Goal: Navigation & Orientation: Find specific page/section

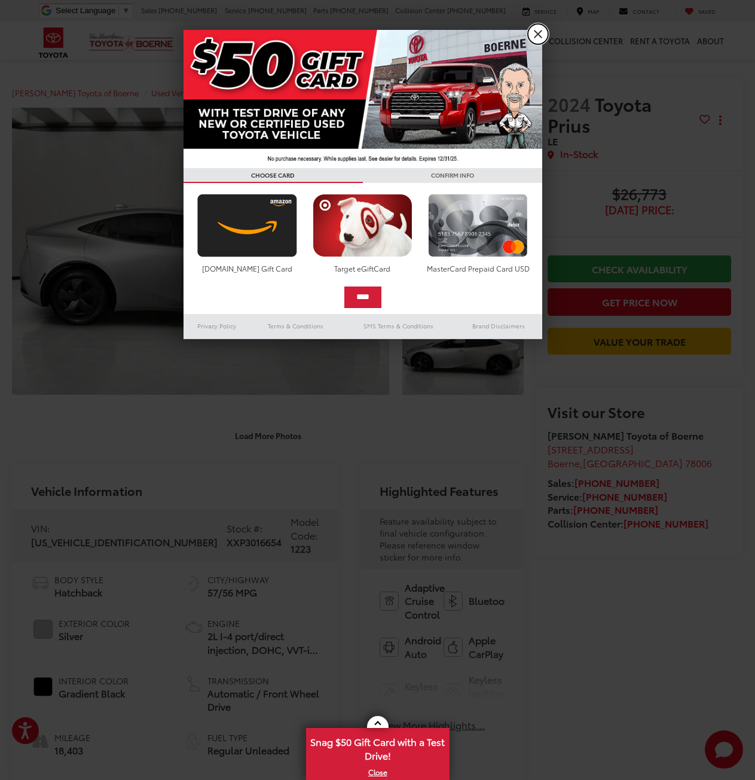
click at [539, 33] on link "X" at bounding box center [538, 34] width 20 height 20
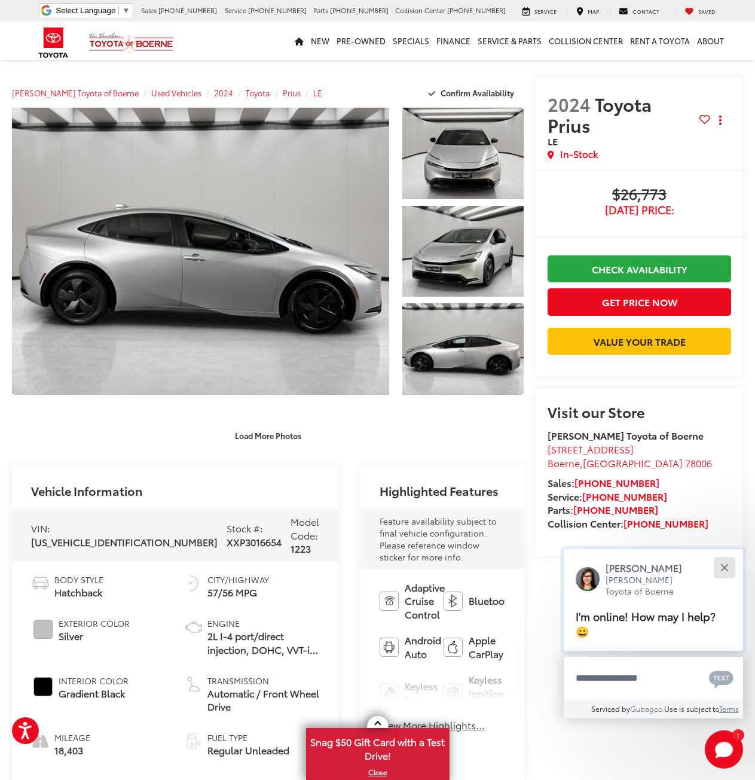
click at [730, 567] on button "Close" at bounding box center [725, 568] width 26 height 26
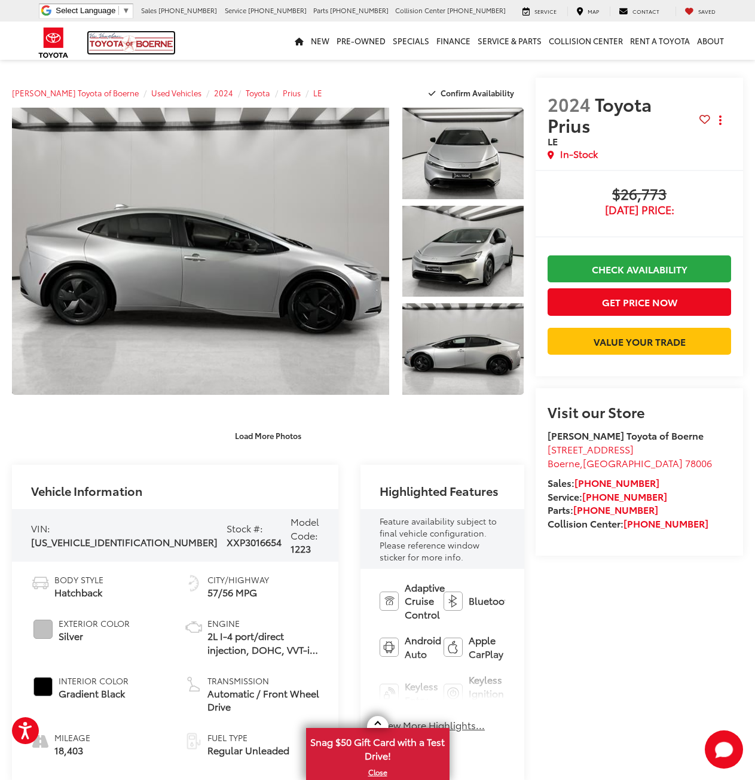
click at [153, 42] on img at bounding box center [132, 42] width 86 height 21
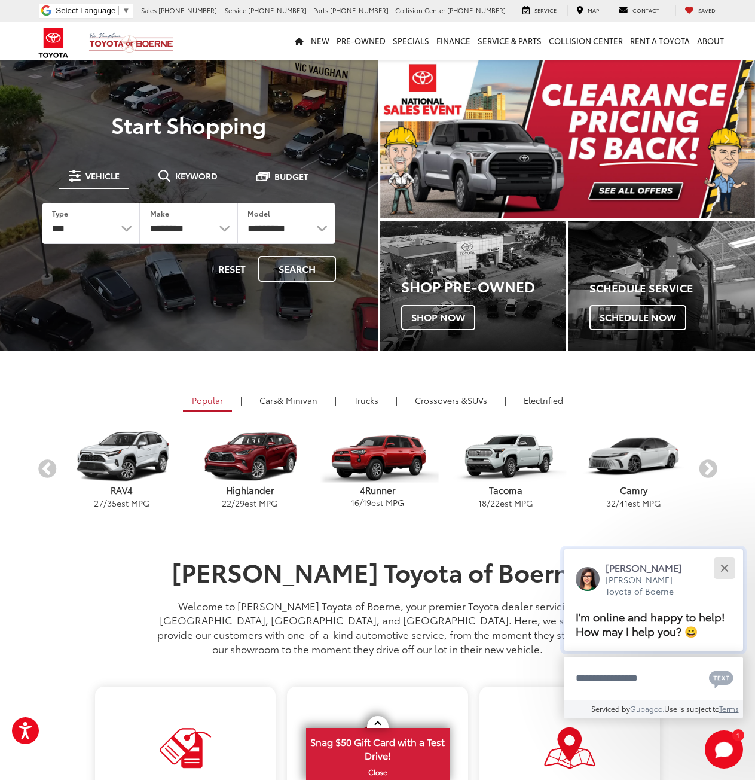
click at [729, 569] on button "Close" at bounding box center [725, 568] width 26 height 26
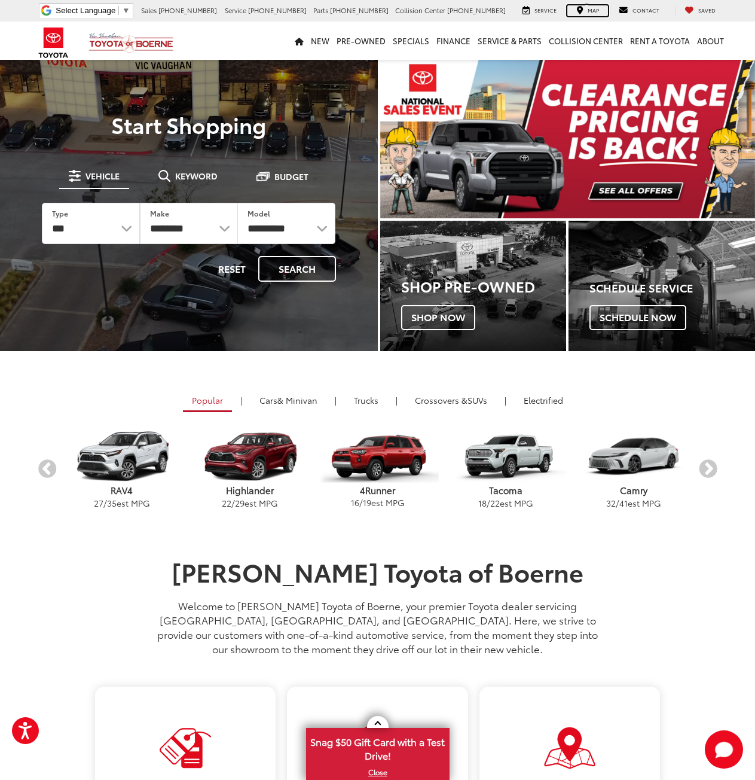
click at [599, 10] on span "Map" at bounding box center [593, 10] width 11 height 8
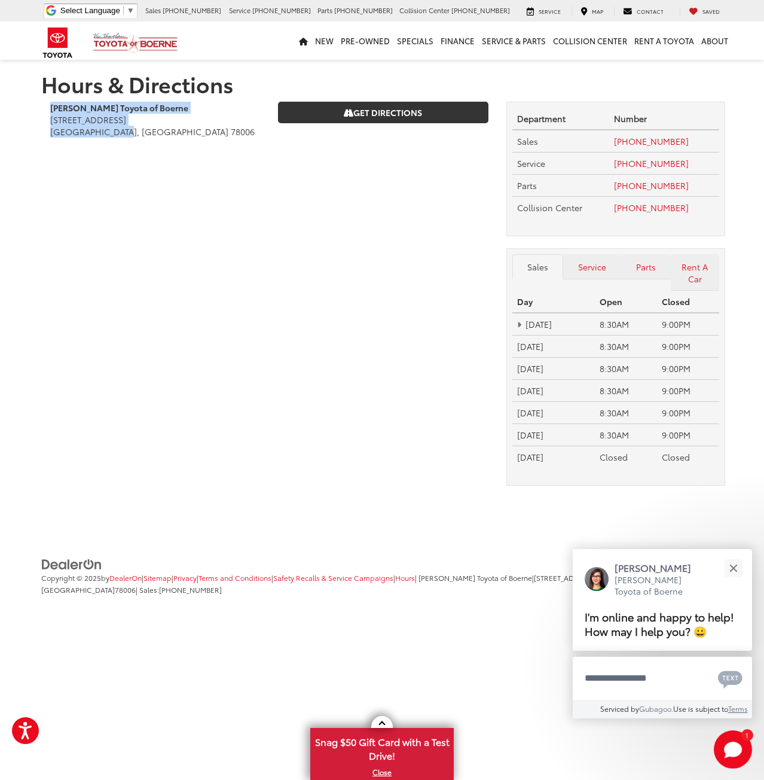
drag, startPoint x: 125, startPoint y: 131, endPoint x: 50, endPoint y: 108, distance: 78.7
click at [50, 108] on div "[PERSON_NAME] Toyota of Boerne [STREET_ADDRESS] [GEOGRAPHIC_DATA], [GEOGRAPHIC_…" at bounding box center [155, 126] width 228 height 48
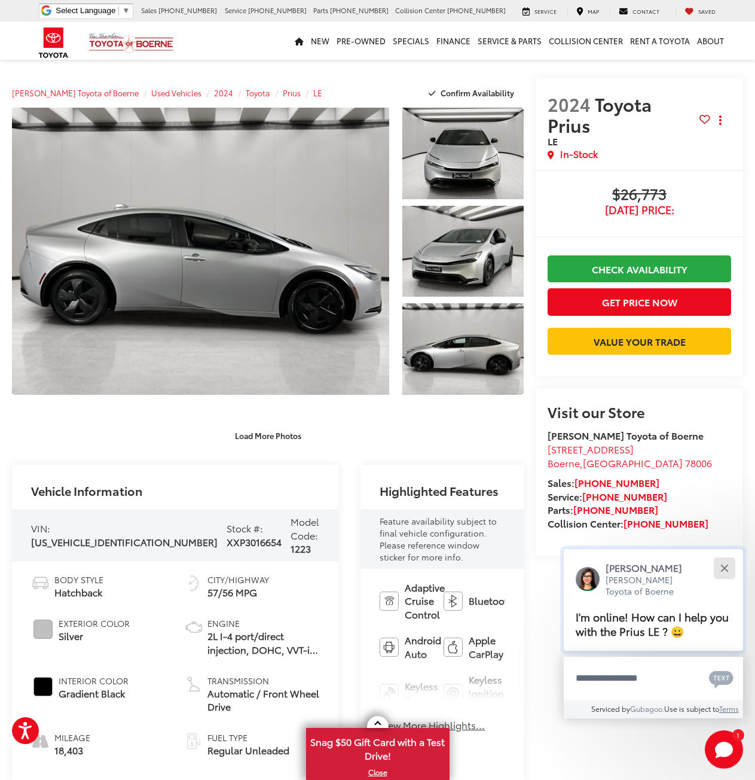
click at [729, 564] on button "Close" at bounding box center [725, 568] width 26 height 26
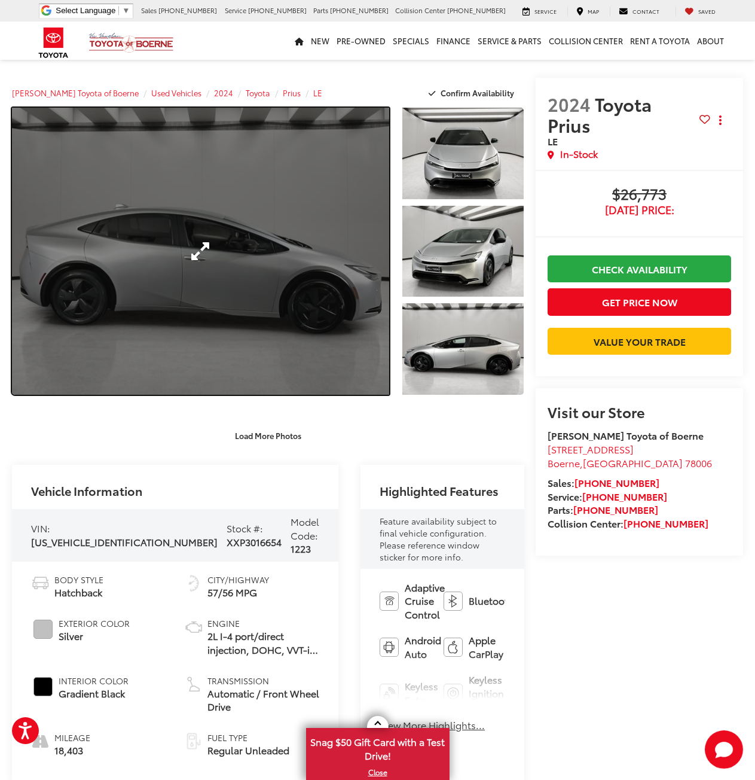
click at [181, 272] on link "Expand Photo 0" at bounding box center [200, 251] width 377 height 287
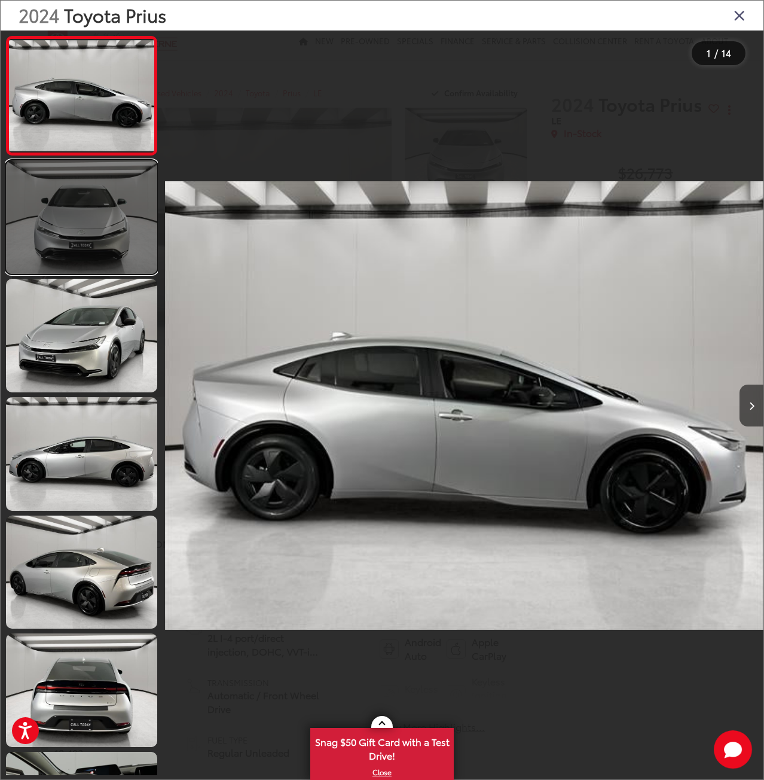
click at [111, 237] on link at bounding box center [81, 217] width 151 height 114
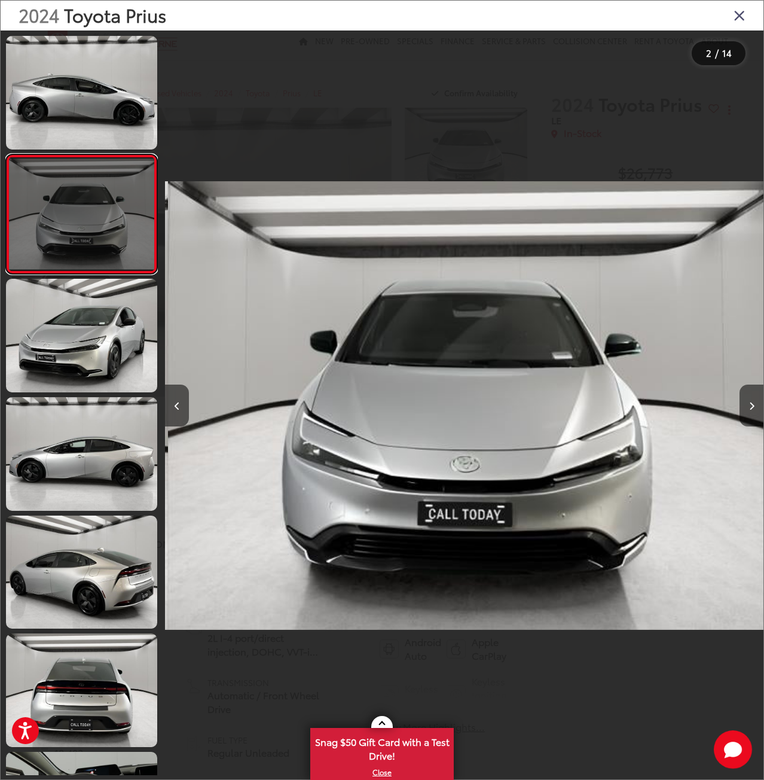
scroll to position [0, 599]
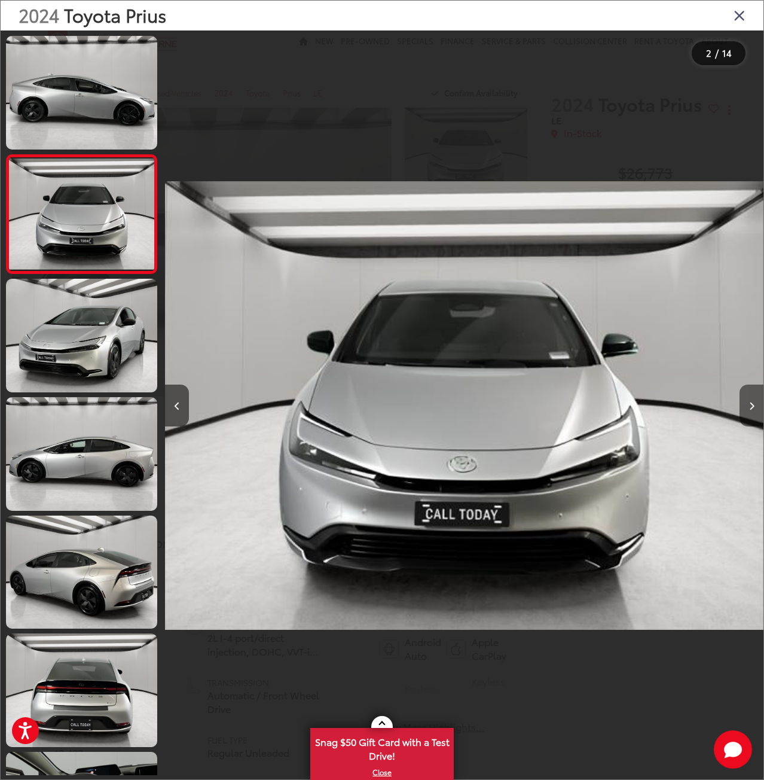
click at [754, 408] on icon "Next image" at bounding box center [751, 406] width 5 height 8
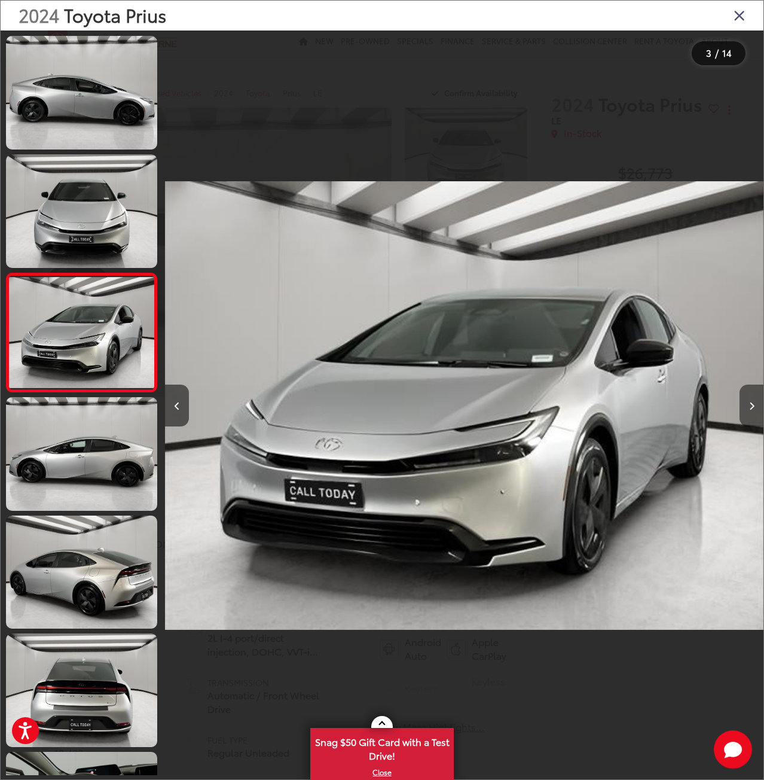
click at [754, 408] on icon "Next image" at bounding box center [751, 406] width 5 height 8
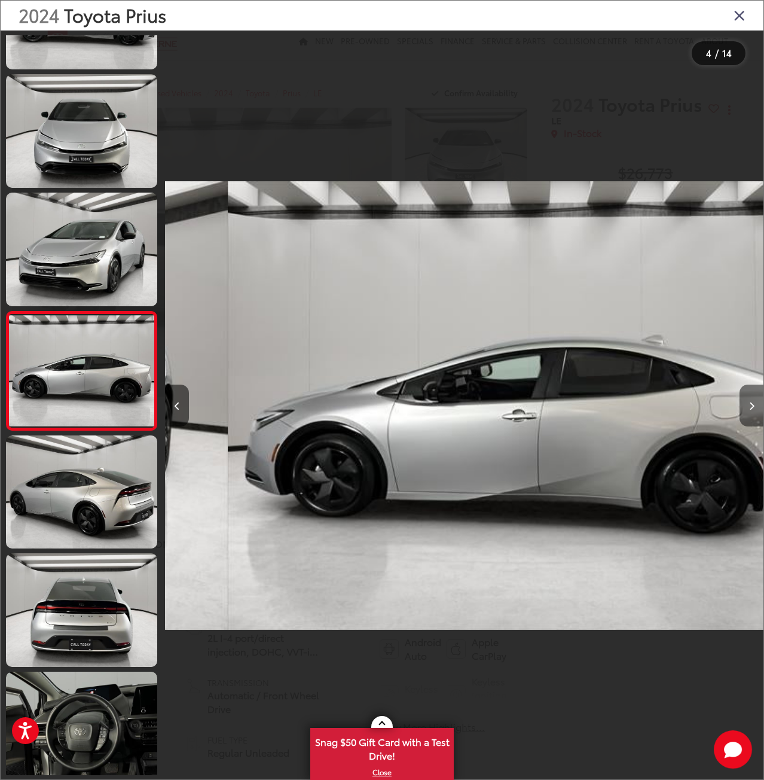
scroll to position [0, 1796]
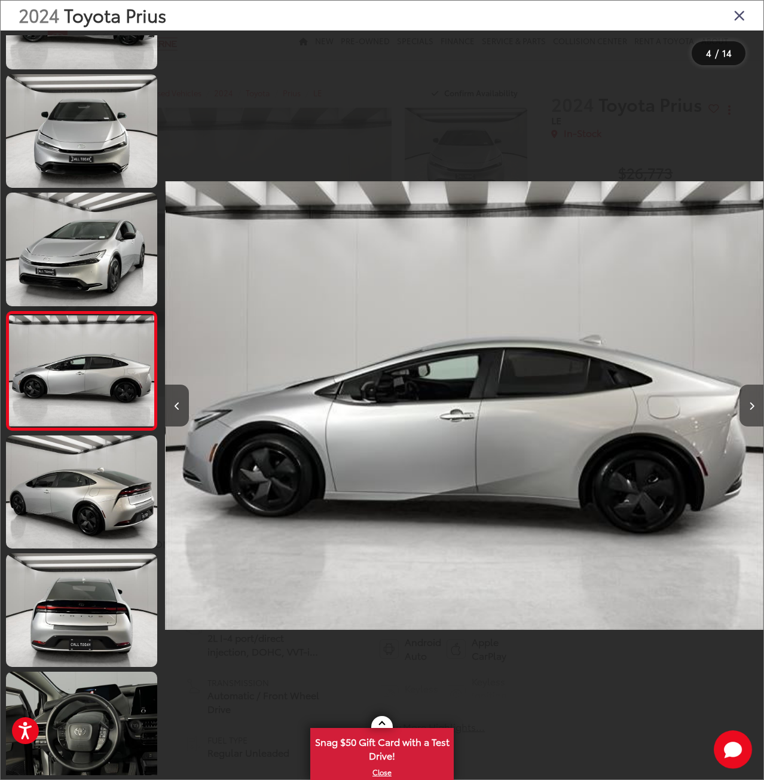
click at [754, 408] on icon "Next image" at bounding box center [751, 406] width 5 height 8
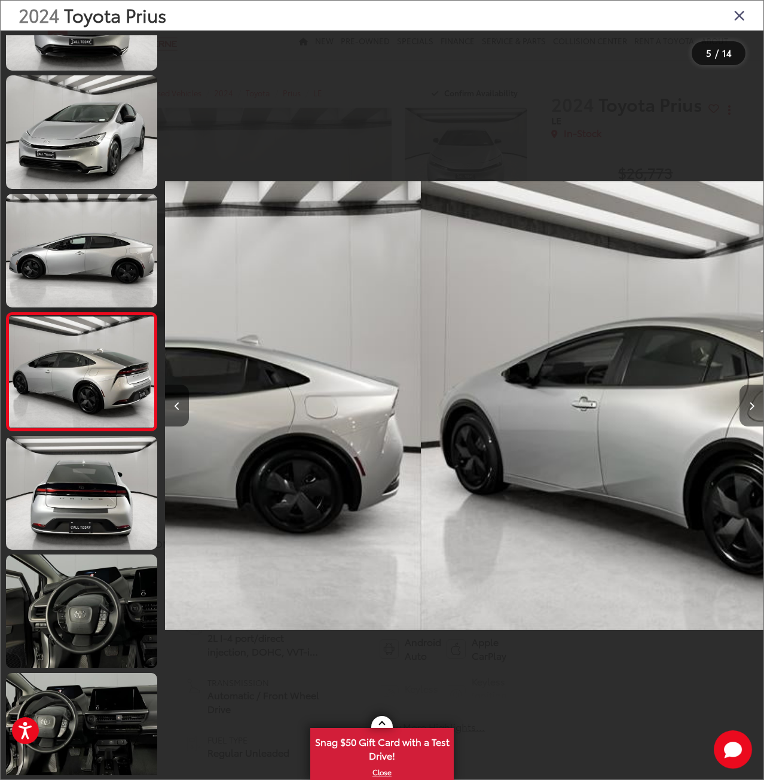
scroll to position [199, 0]
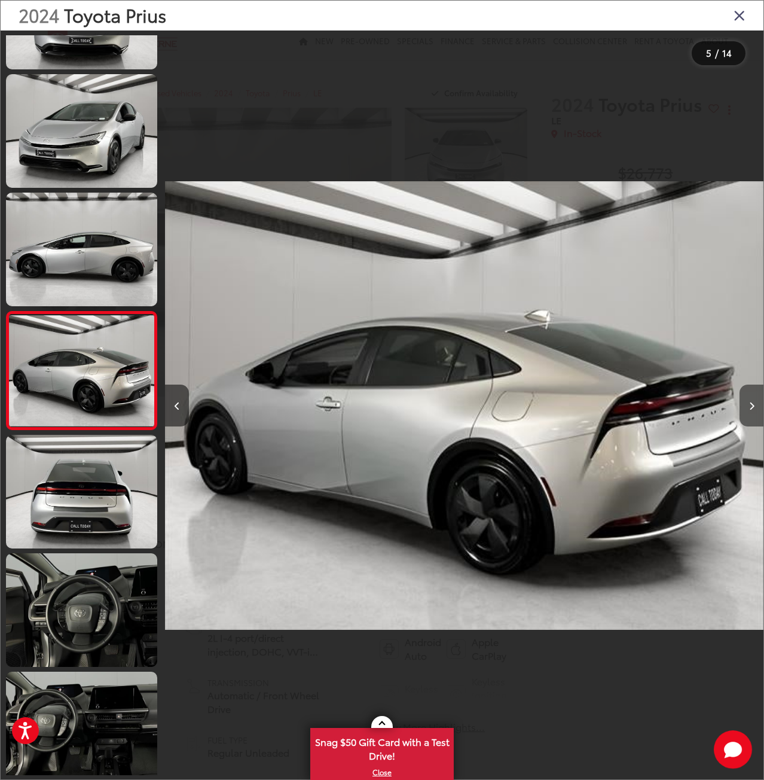
click at [754, 406] on icon "Next image" at bounding box center [751, 406] width 5 height 8
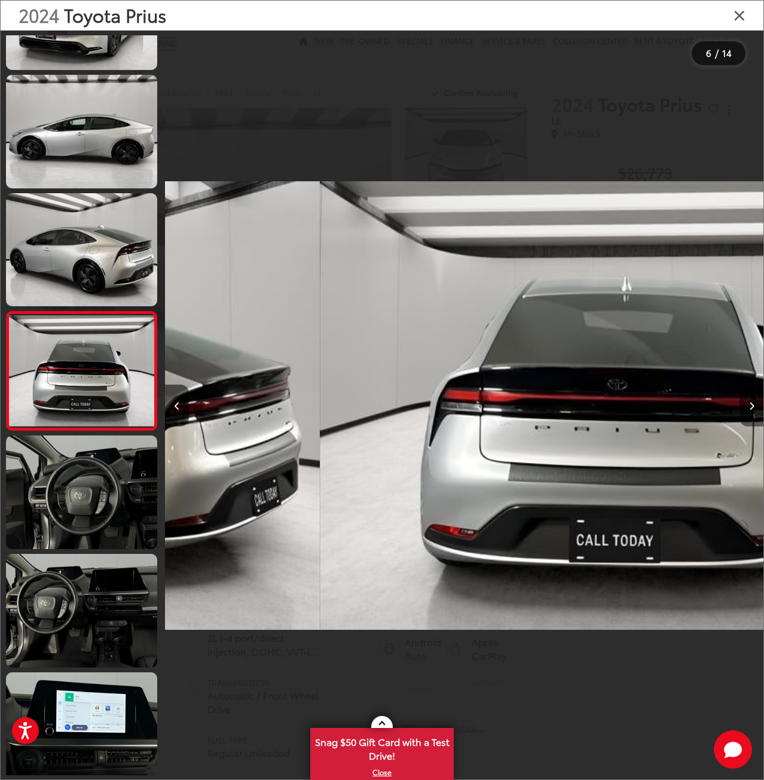
scroll to position [0, 2993]
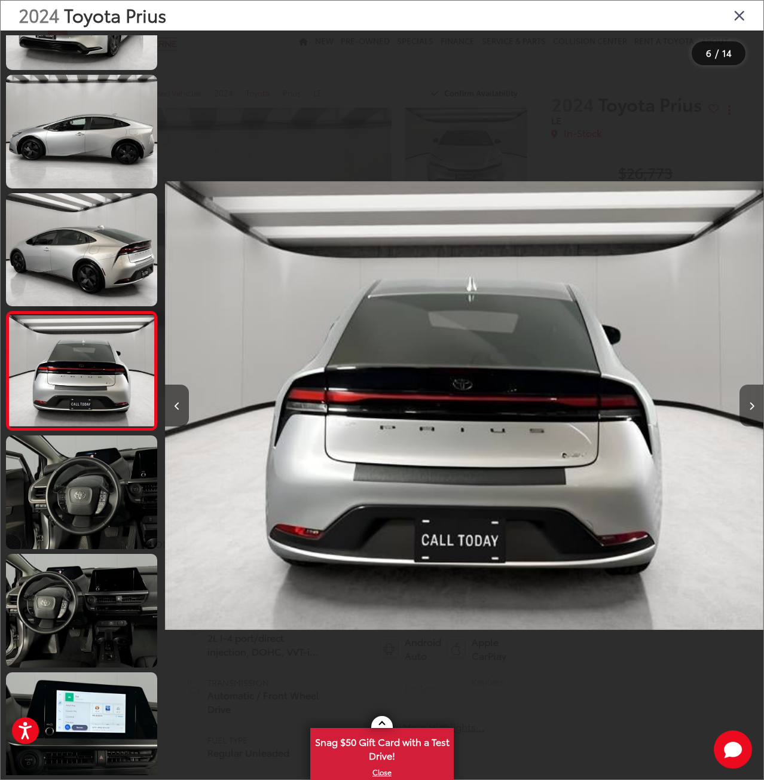
click at [753, 403] on icon "Next image" at bounding box center [751, 406] width 5 height 8
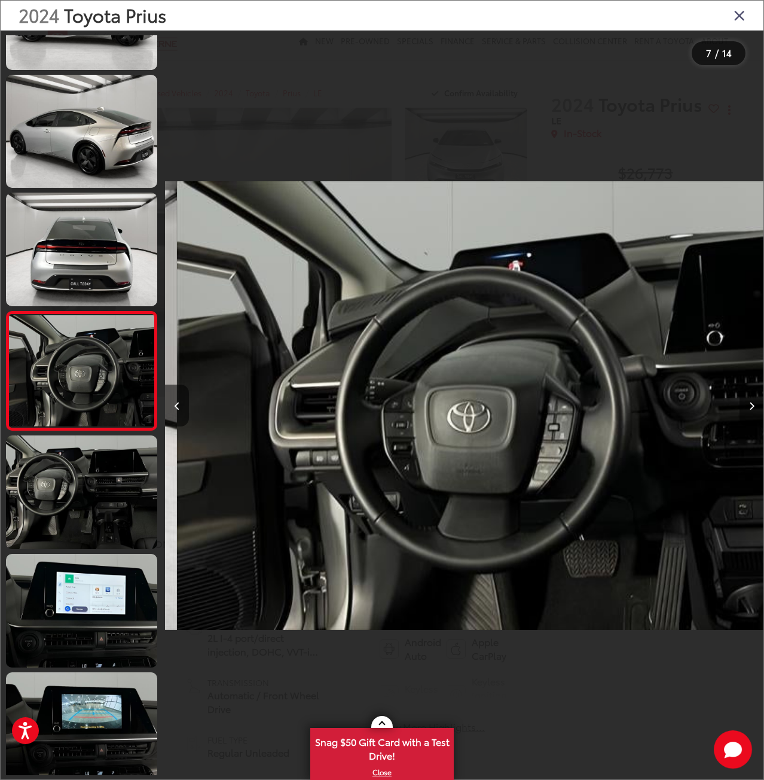
scroll to position [0, 3592]
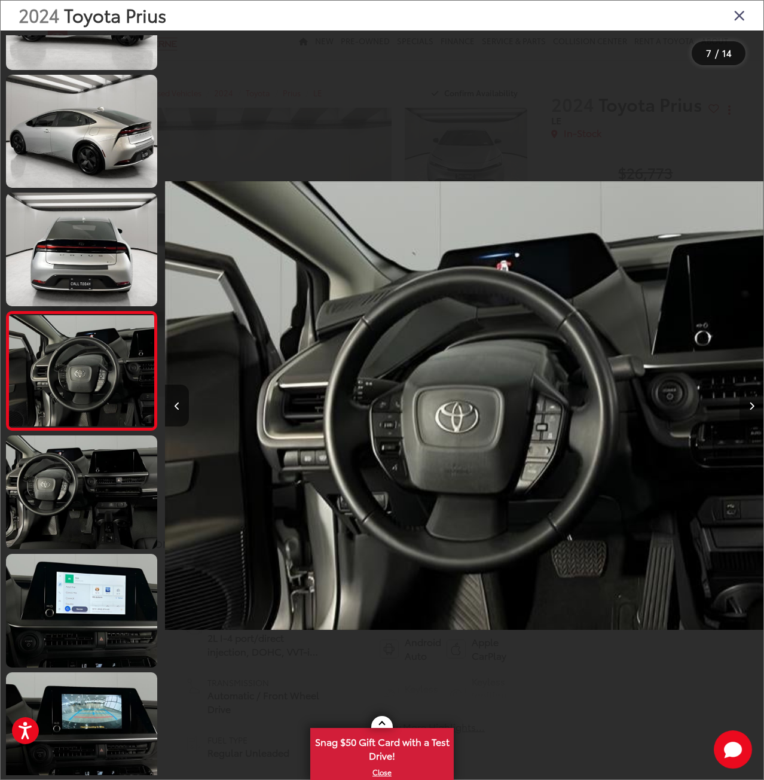
click at [753, 403] on icon "Next image" at bounding box center [751, 406] width 5 height 8
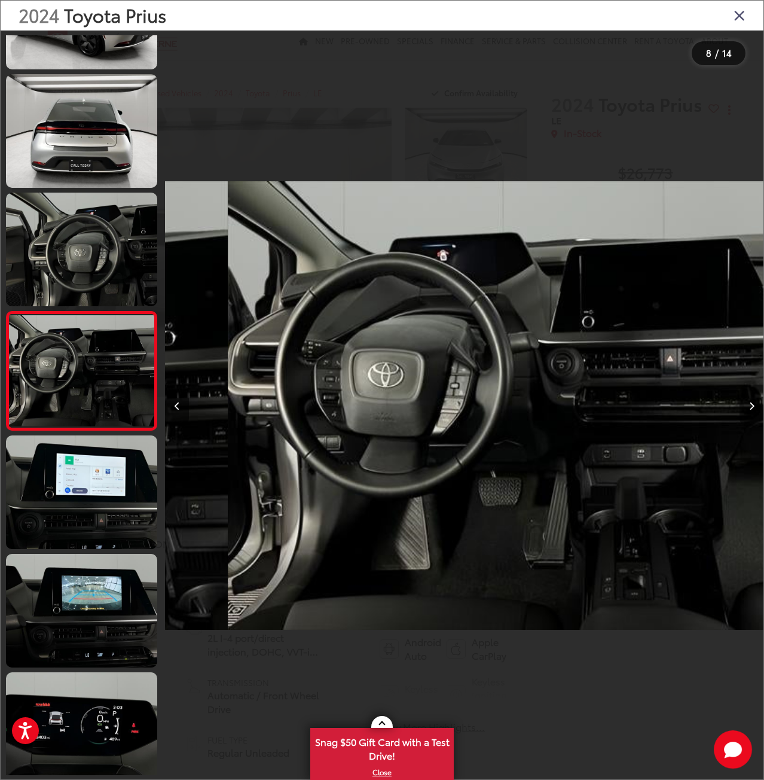
scroll to position [0, 4191]
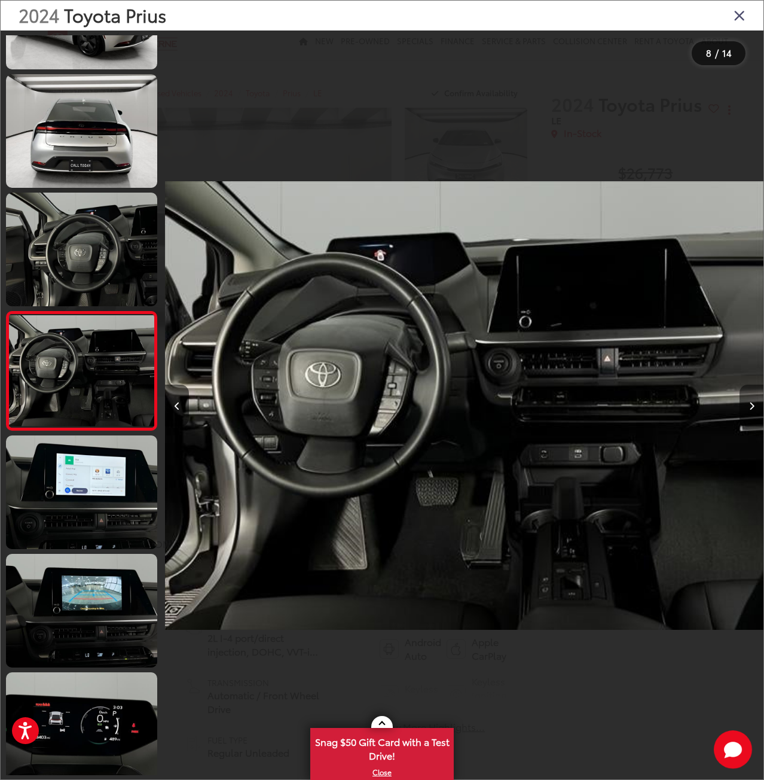
click at [752, 406] on icon "Next image" at bounding box center [751, 406] width 5 height 8
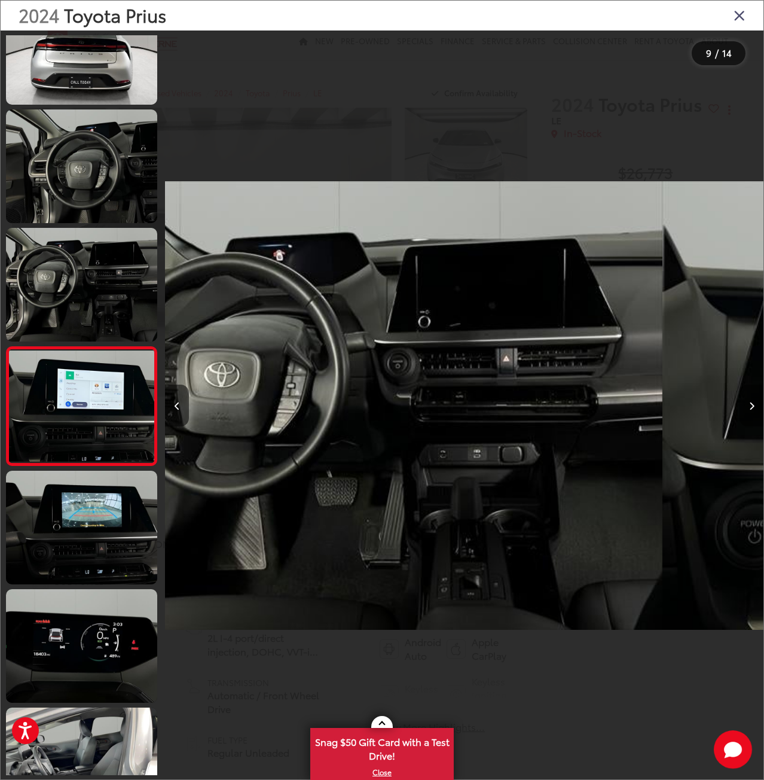
scroll to position [672, 0]
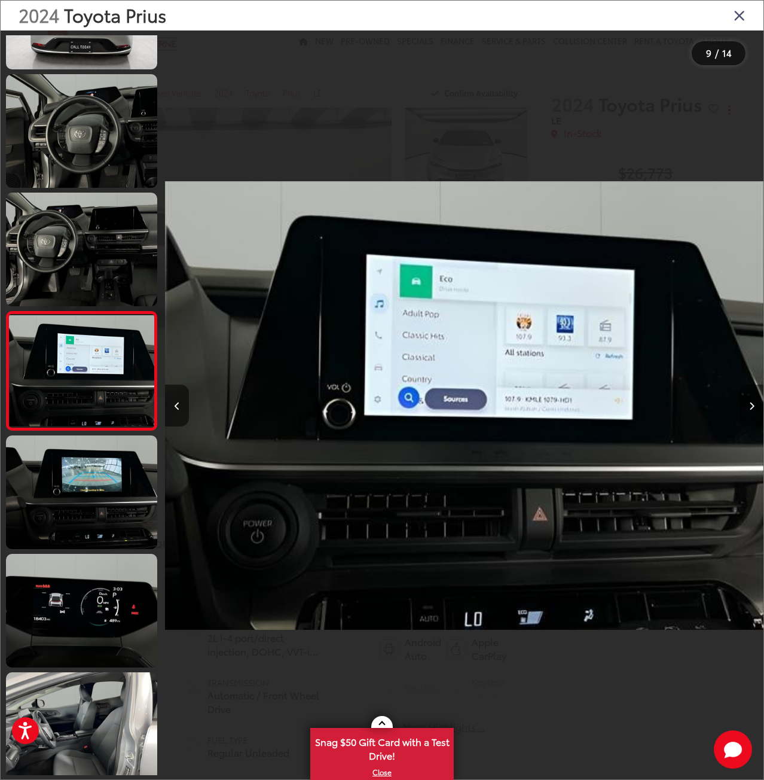
click at [751, 406] on icon "Next image" at bounding box center [751, 406] width 5 height 8
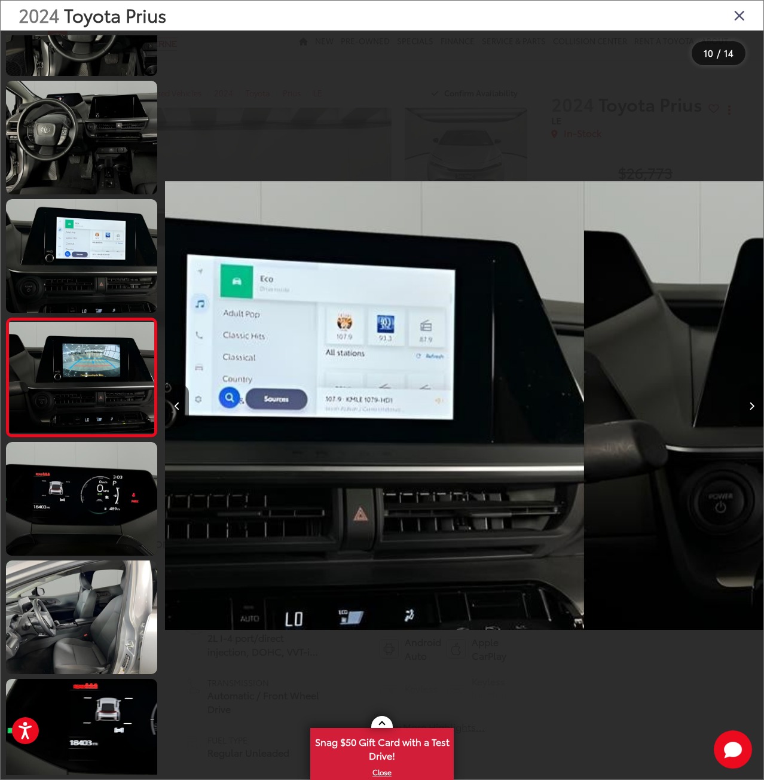
scroll to position [790, 0]
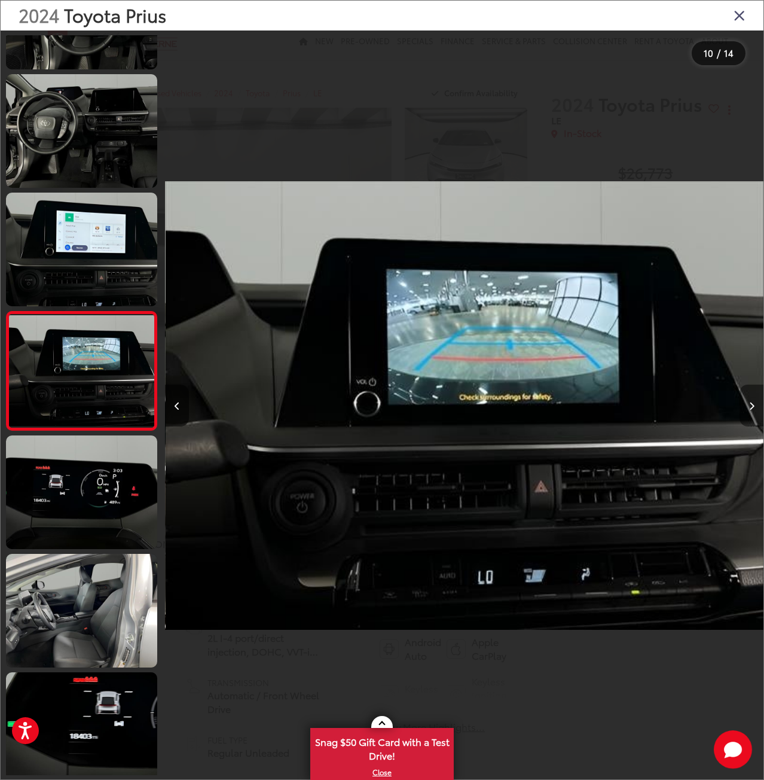
click at [750, 390] on button "Next image" at bounding box center [752, 406] width 24 height 42
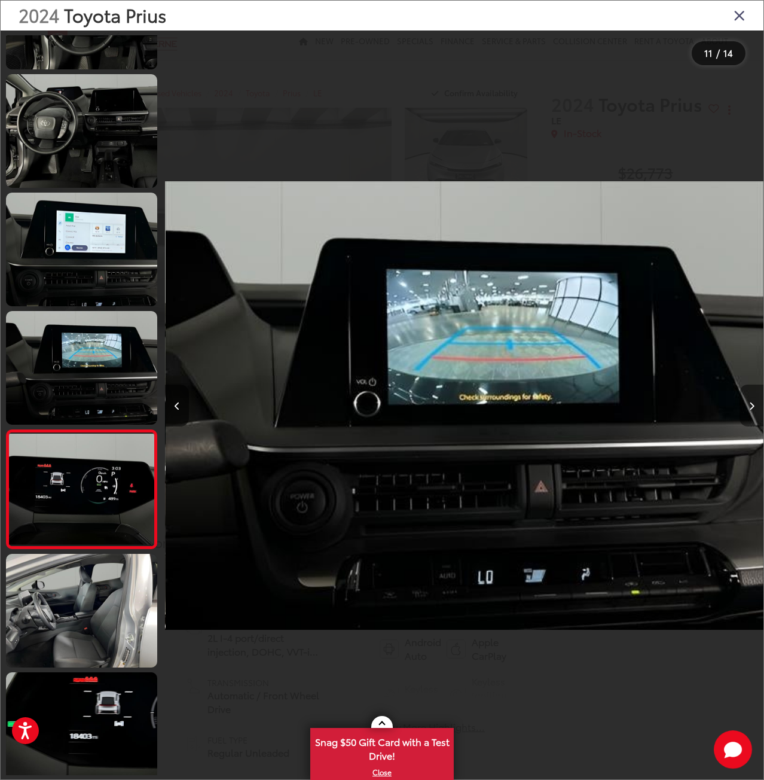
scroll to position [0, 0]
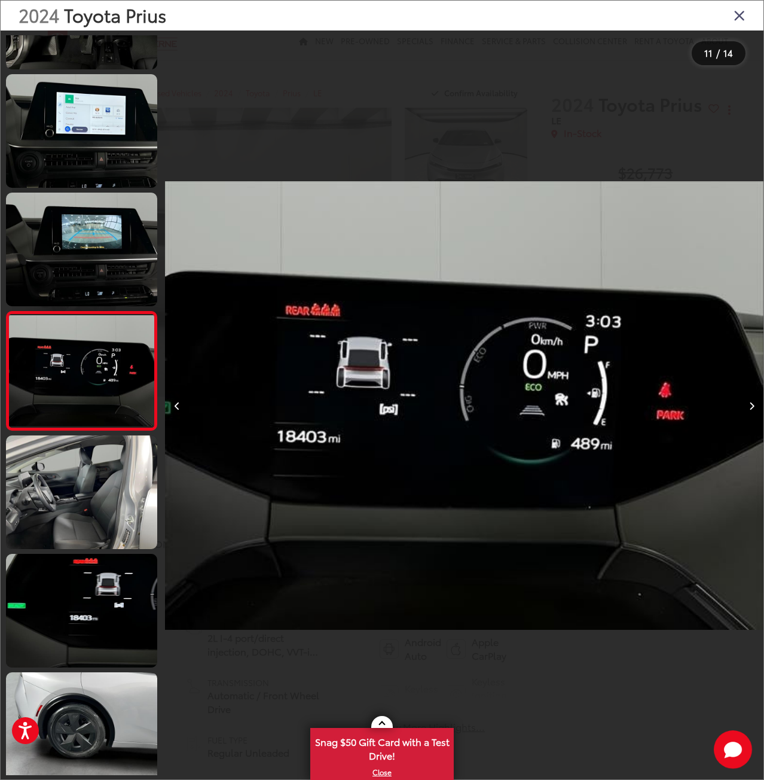
click at [751, 404] on icon "Next image" at bounding box center [751, 406] width 5 height 8
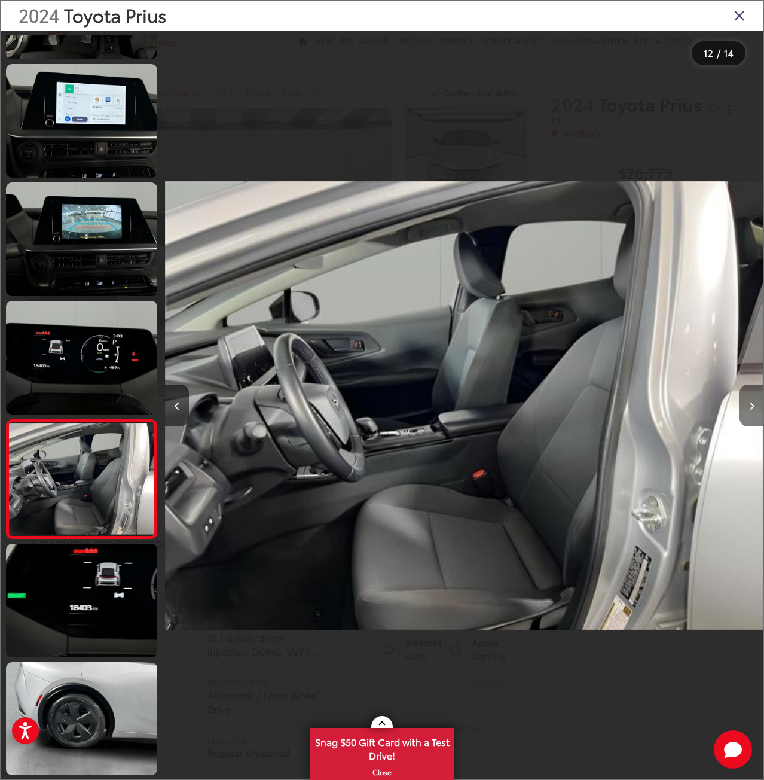
click at [749, 401] on button "Next image" at bounding box center [752, 406] width 24 height 42
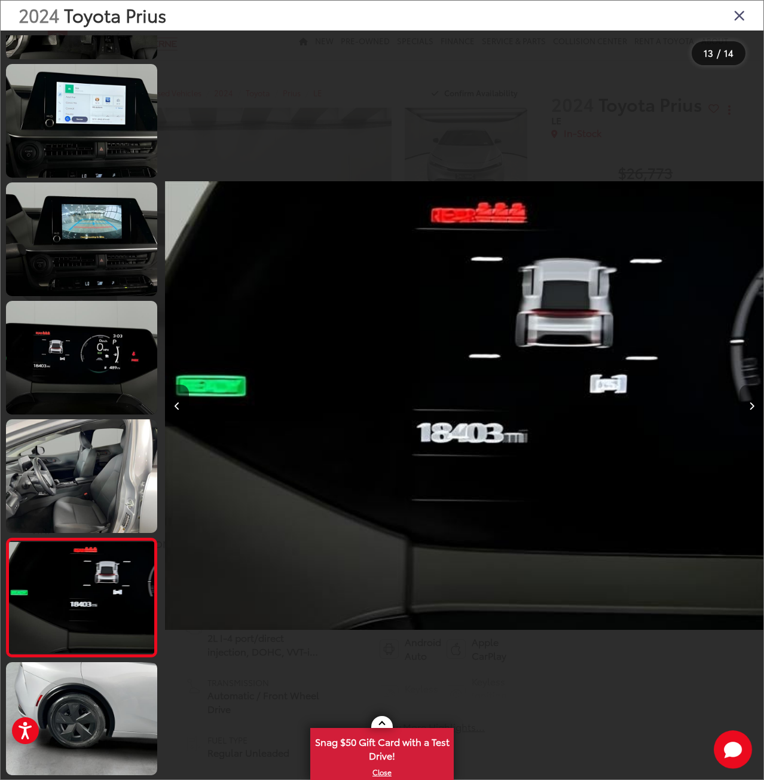
click at [748, 398] on button "Next image" at bounding box center [752, 406] width 24 height 42
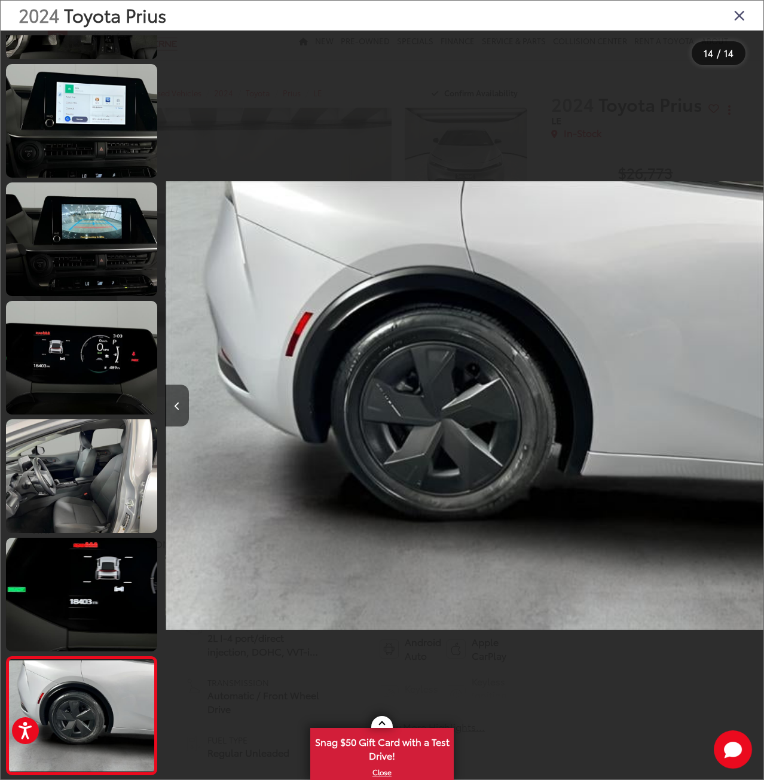
click at [748, 401] on div at bounding box center [689, 406] width 150 height 750
click at [736, 406] on div at bounding box center [689, 406] width 150 height 750
click at [729, 419] on div at bounding box center [689, 406] width 150 height 750
click at [737, 13] on icon "Close gallery" at bounding box center [740, 15] width 12 height 16
